Goal: Register for event/course

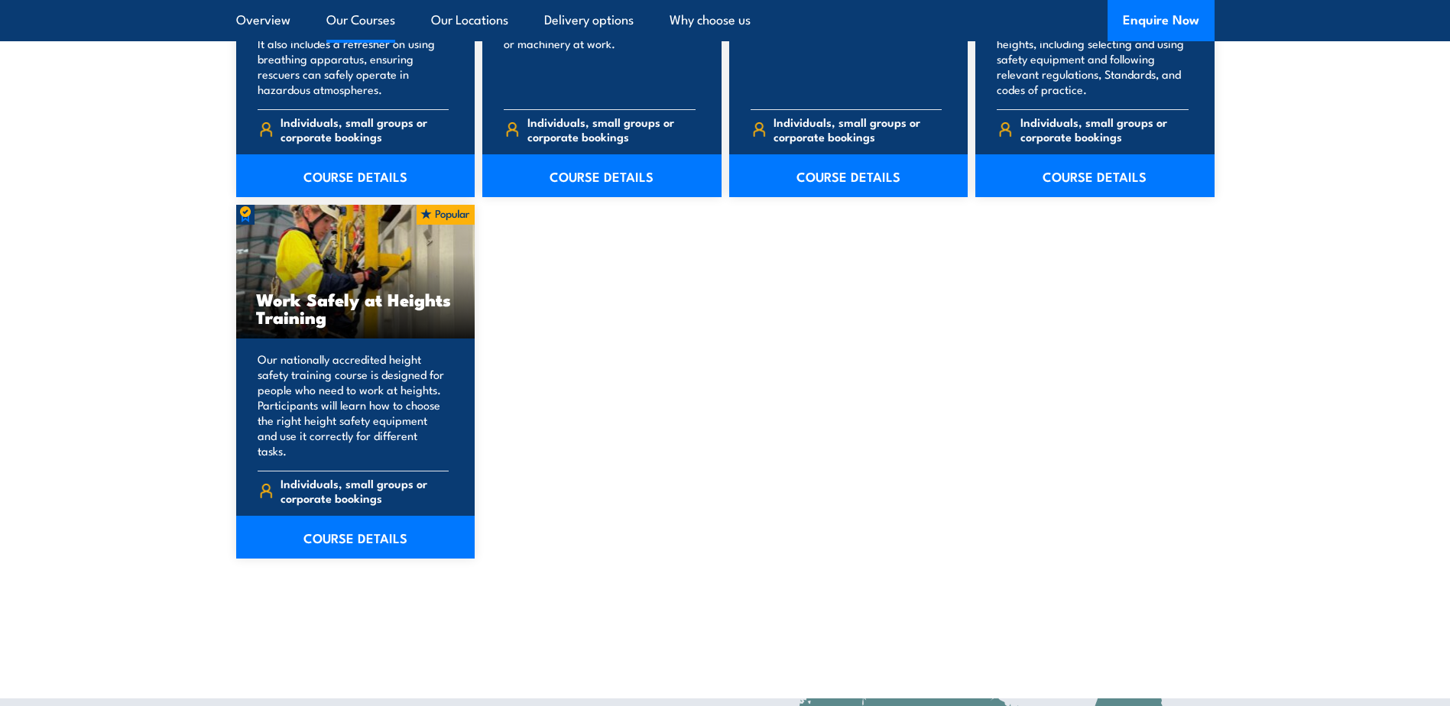
scroll to position [1918, 0]
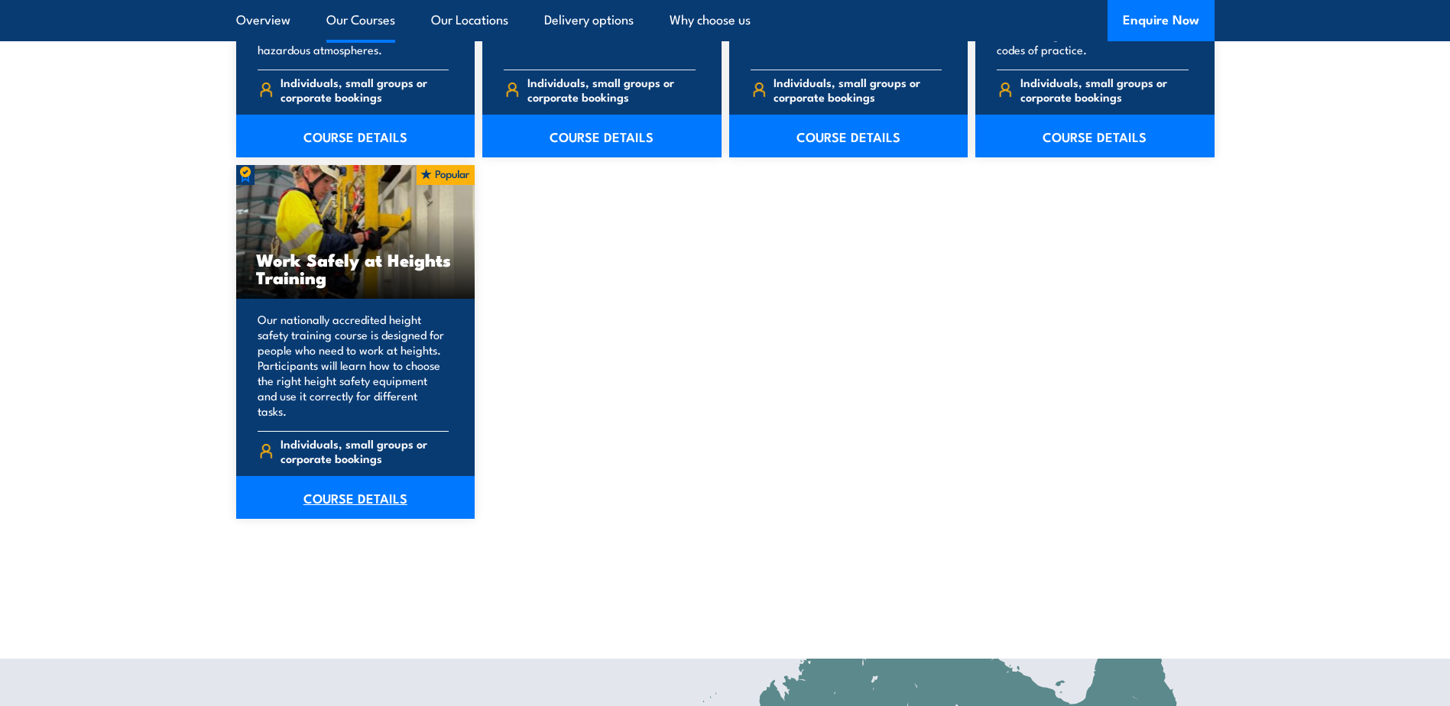
click at [354, 493] on link "COURSE DETAILS" at bounding box center [355, 497] width 239 height 43
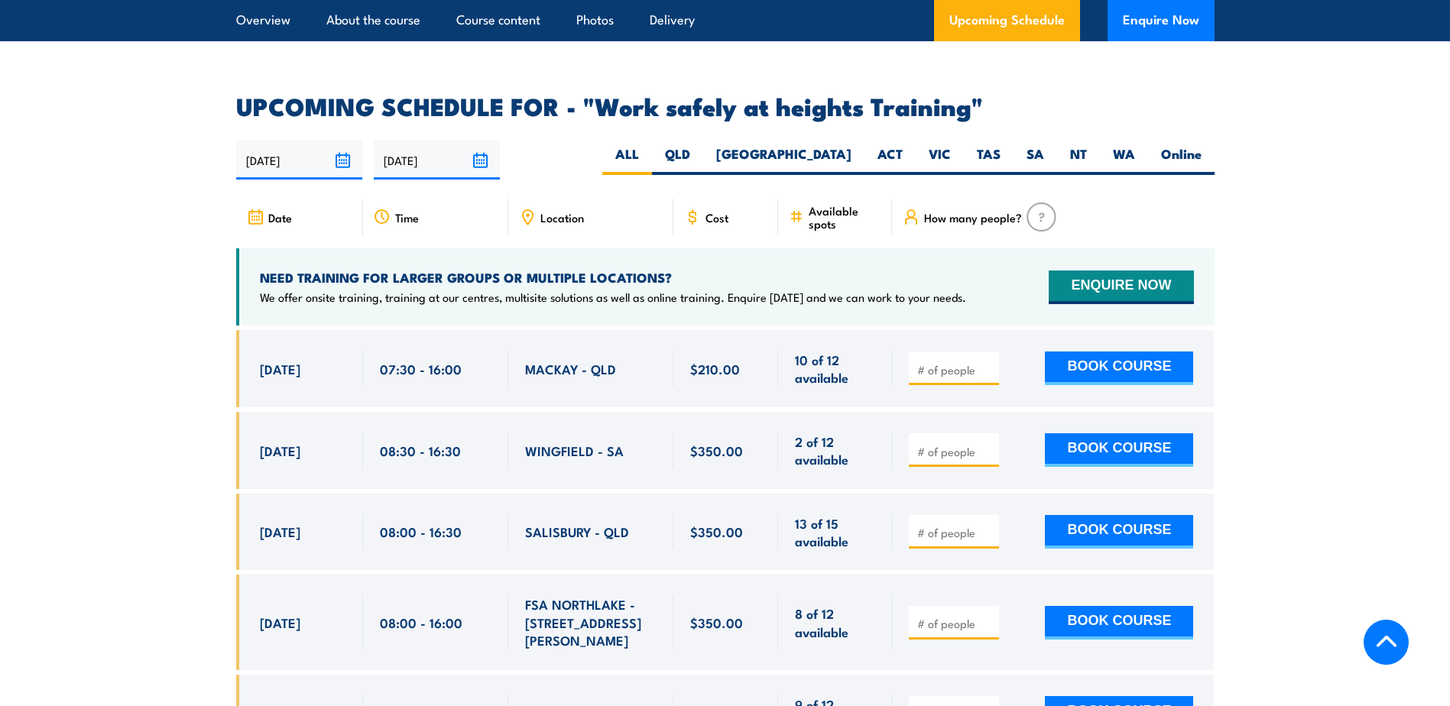
scroll to position [2334, 0]
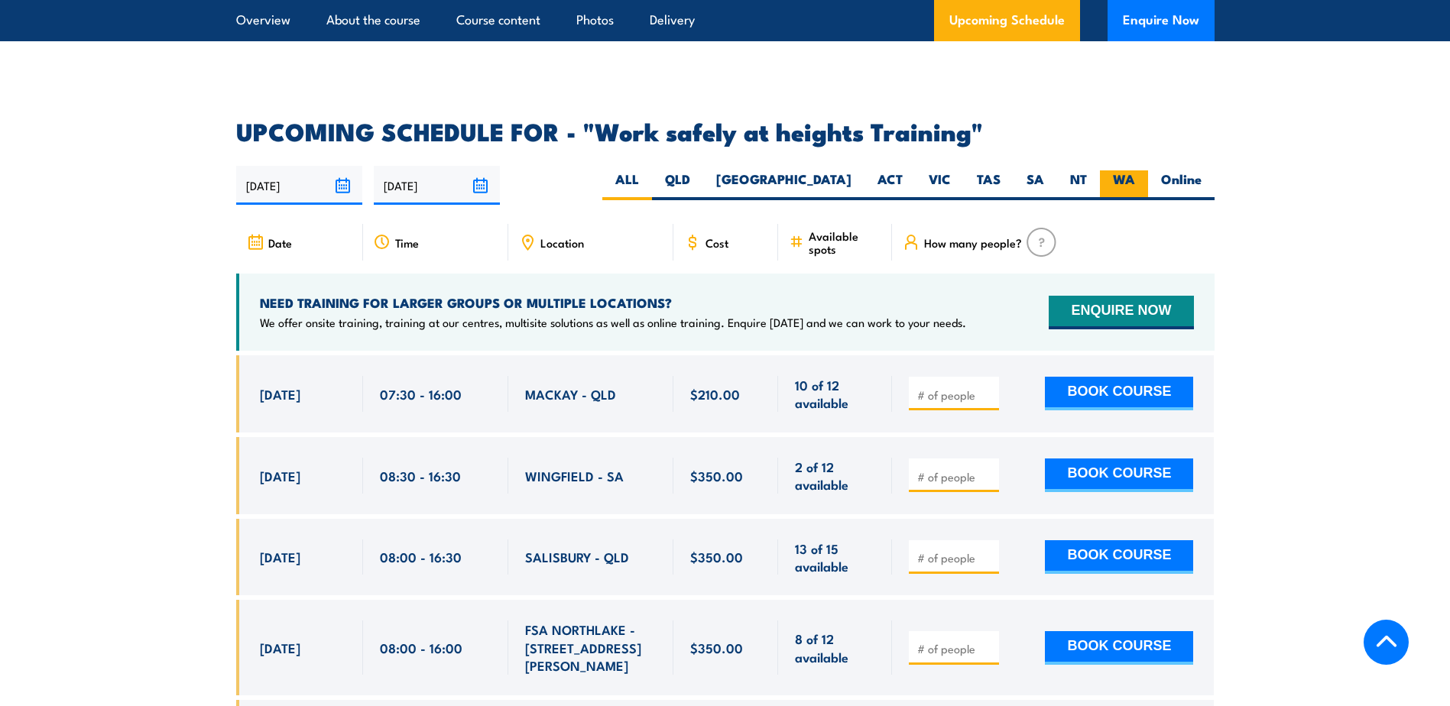
drag, startPoint x: 1087, startPoint y: 156, endPoint x: 1117, endPoint y: 156, distance: 29.8
click at [1091, 170] on label "NT" at bounding box center [1078, 185] width 43 height 30
click at [1091, 170] on input "NT" at bounding box center [1092, 175] width 10 height 10
radio input "true"
click at [1117, 170] on label "WA" at bounding box center [1124, 185] width 48 height 30
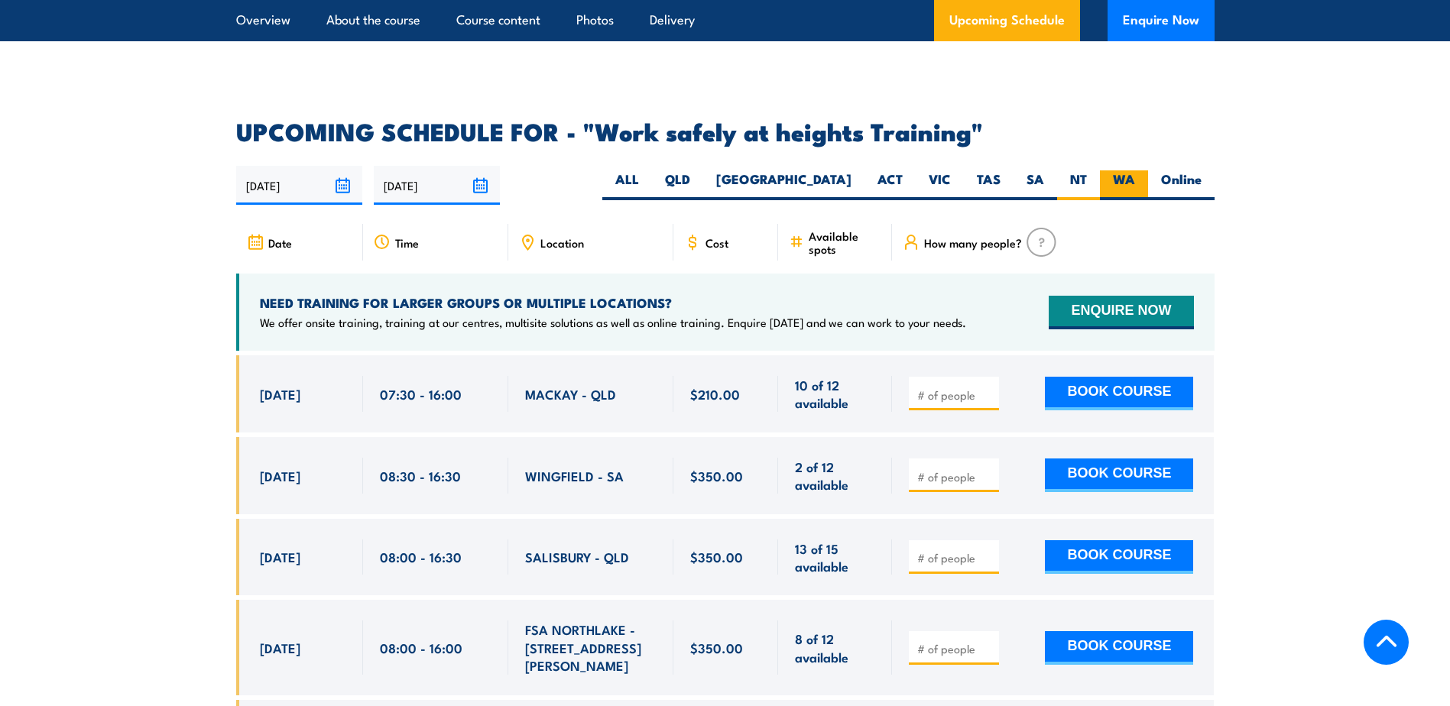
click at [1135, 170] on input "WA" at bounding box center [1140, 175] width 10 height 10
radio input "true"
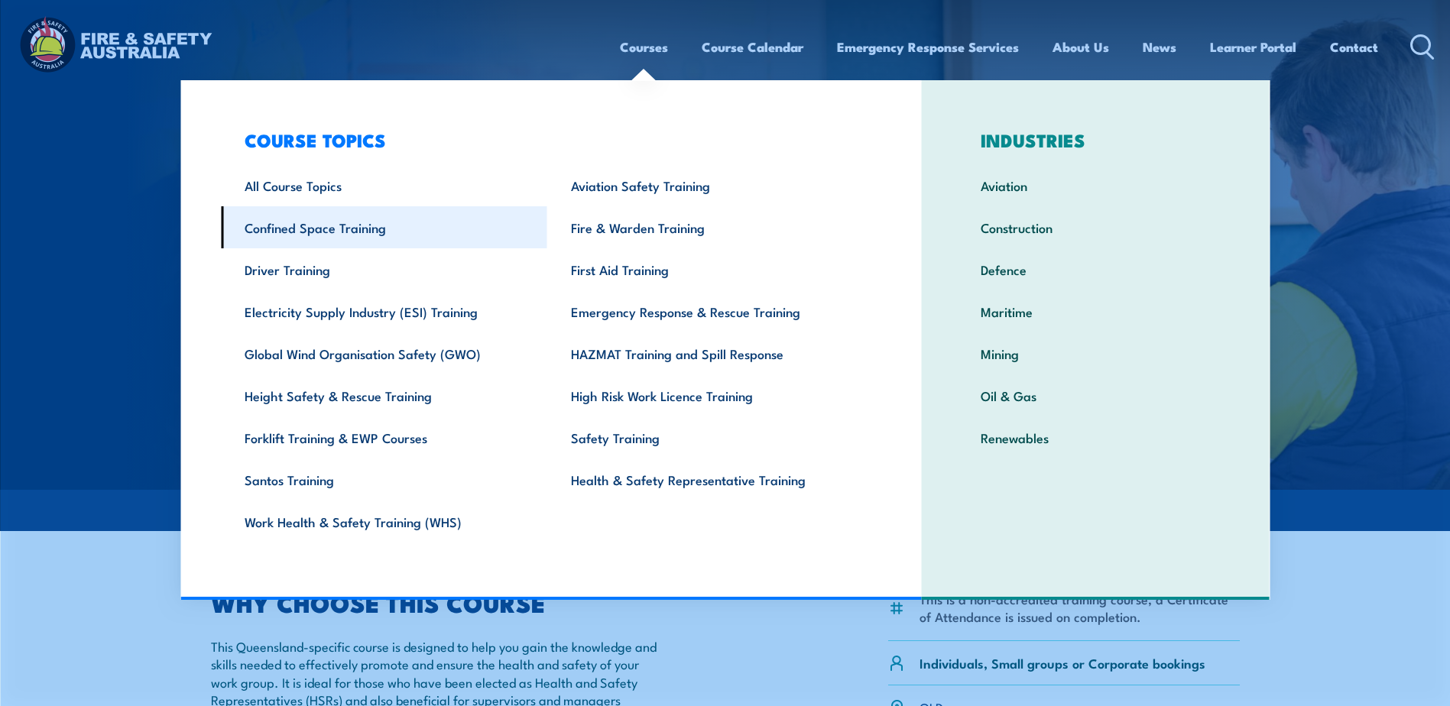
click at [364, 234] on link "Confined Space Training" at bounding box center [384, 227] width 326 height 42
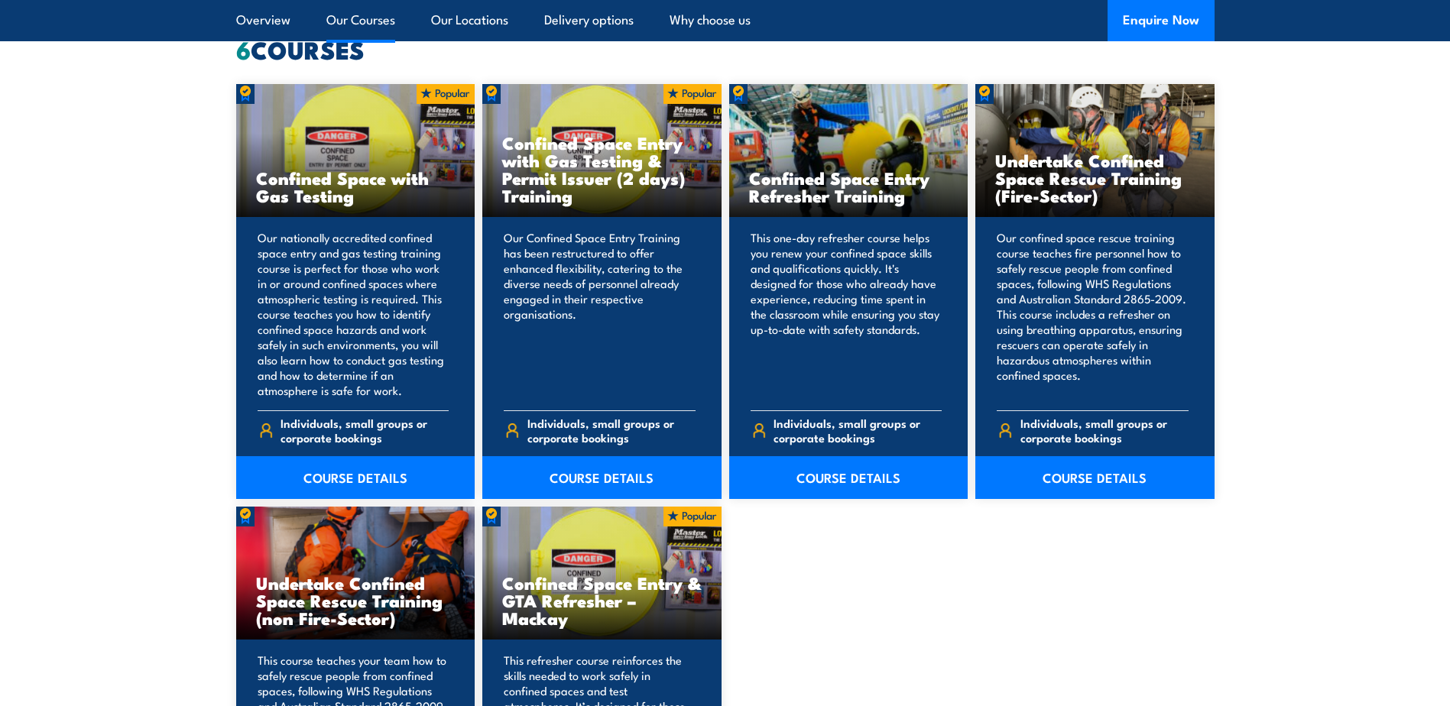
scroll to position [1248, 0]
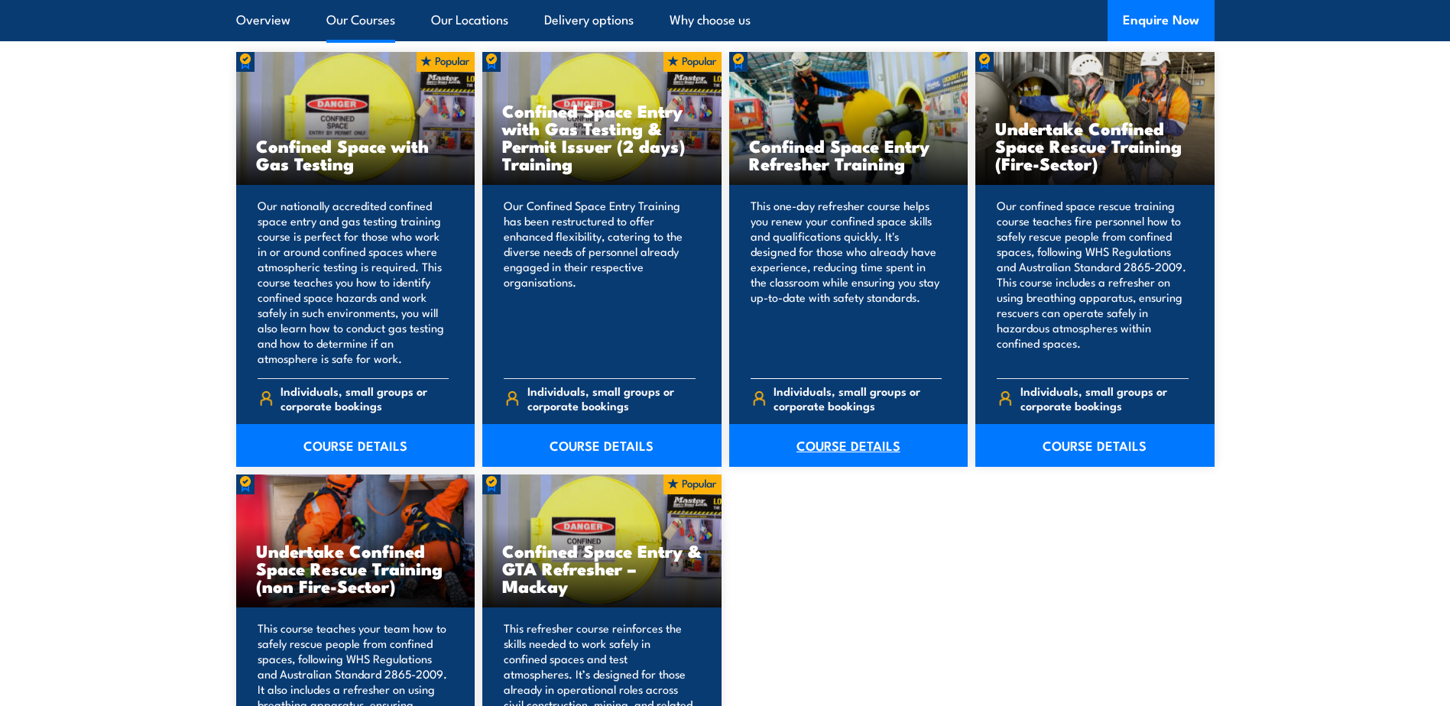
click at [859, 440] on link "COURSE DETAILS" at bounding box center [848, 445] width 239 height 43
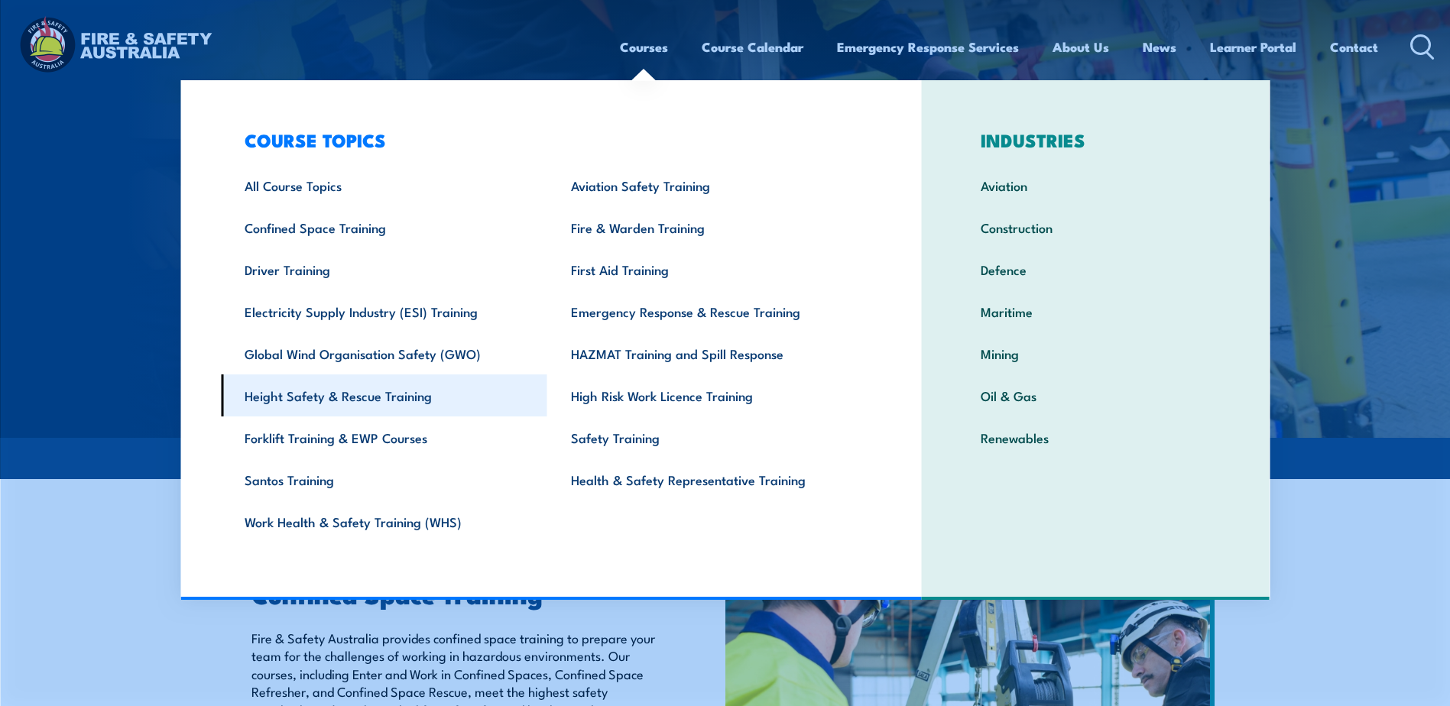
click at [370, 383] on link "Height Safety & Rescue Training" at bounding box center [384, 395] width 326 height 42
